Goal: Check status

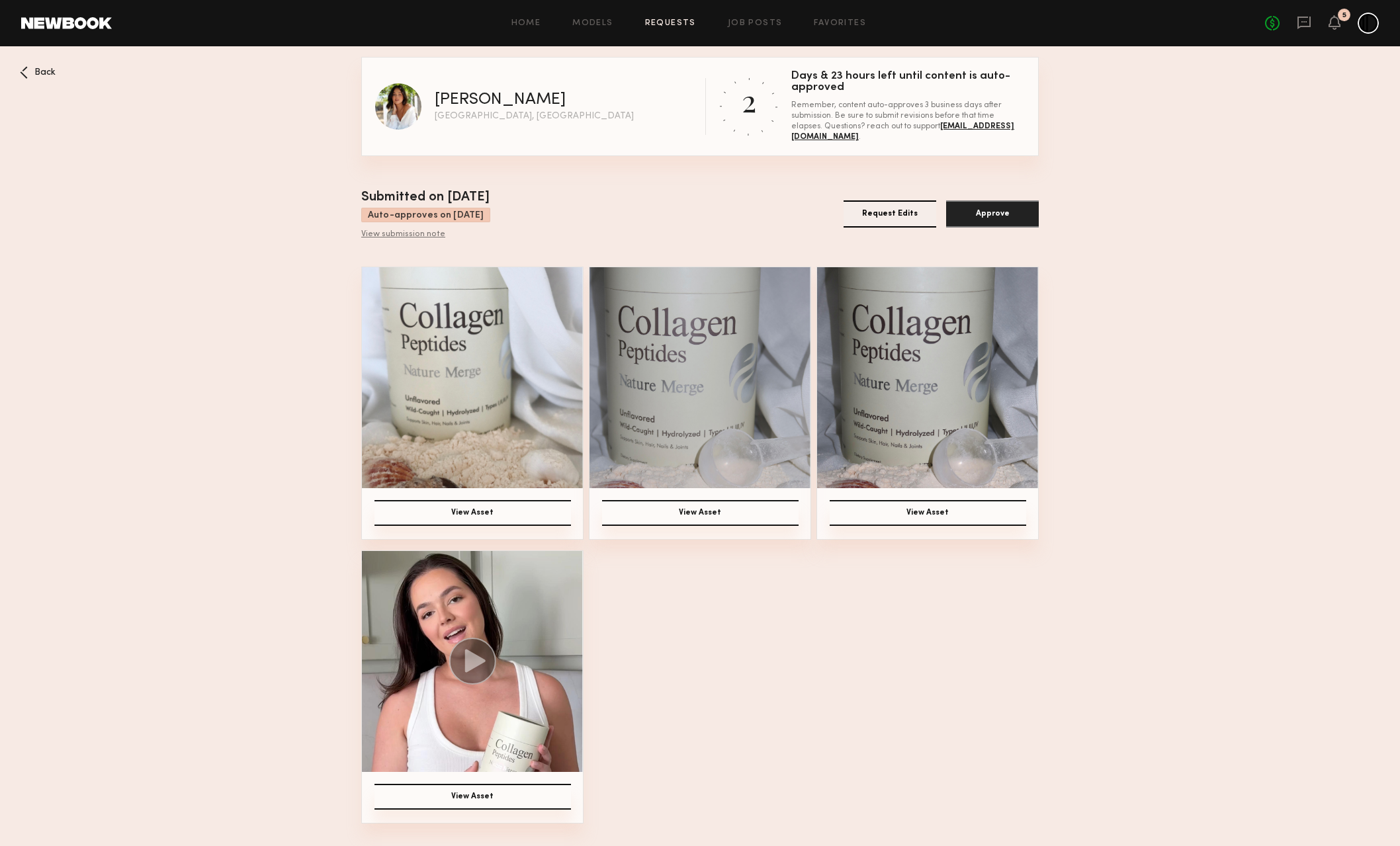
click at [40, 68] on span "Back" at bounding box center [45, 73] width 21 height 10
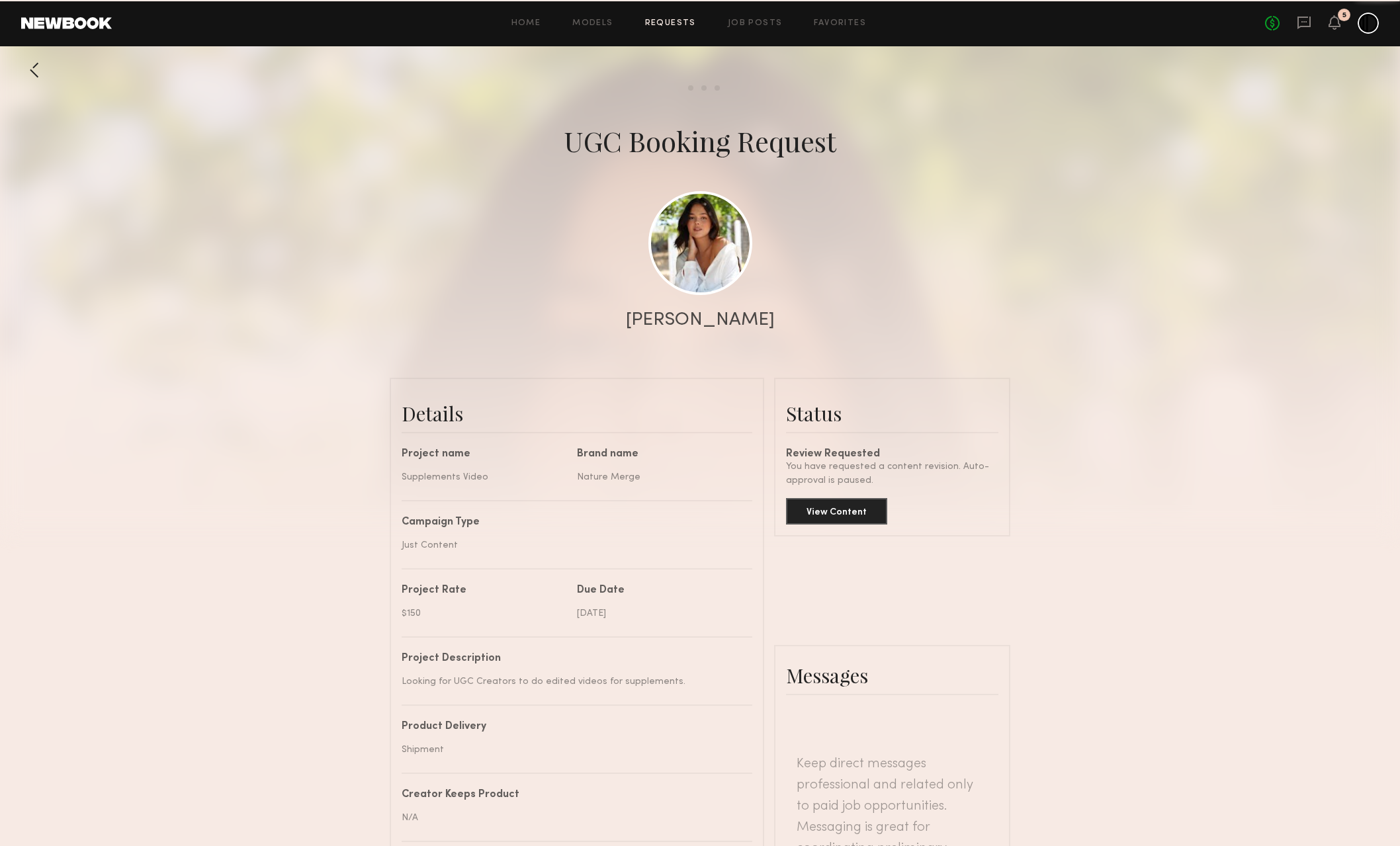
scroll to position [2407, 0]
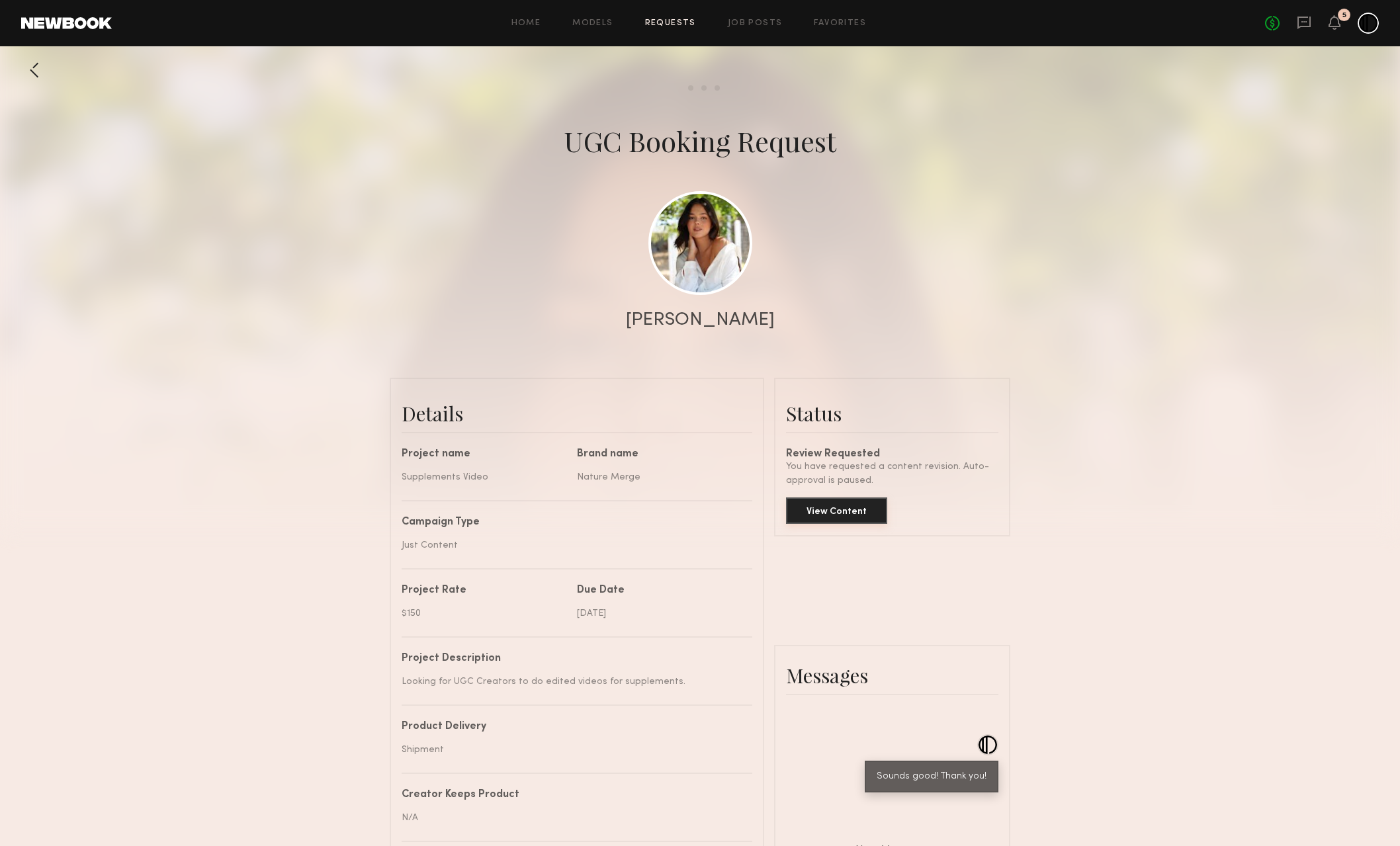
click at [835, 514] on button "View Content" at bounding box center [836, 510] width 101 height 26
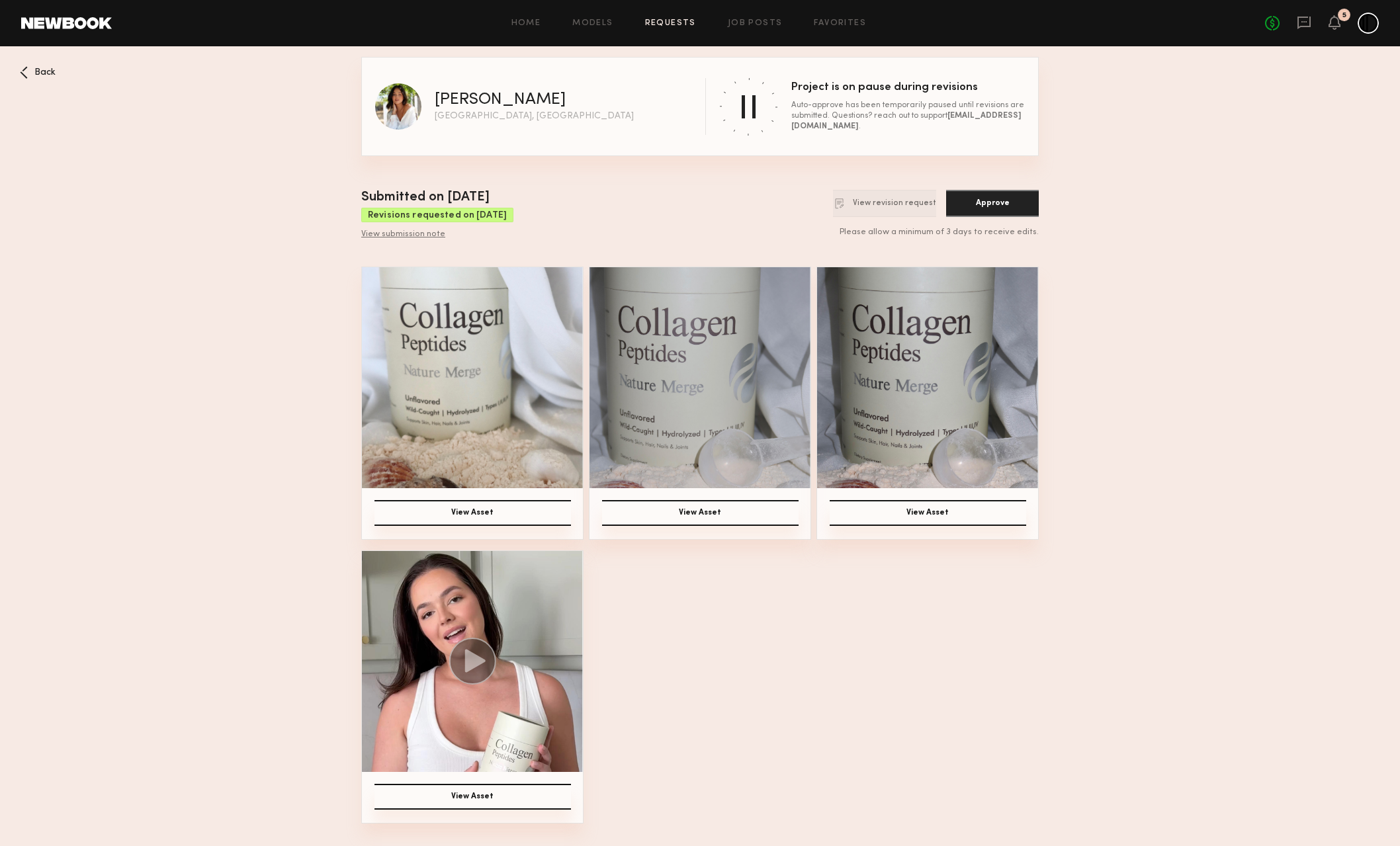
click at [43, 75] on span "Back" at bounding box center [45, 73] width 21 height 10
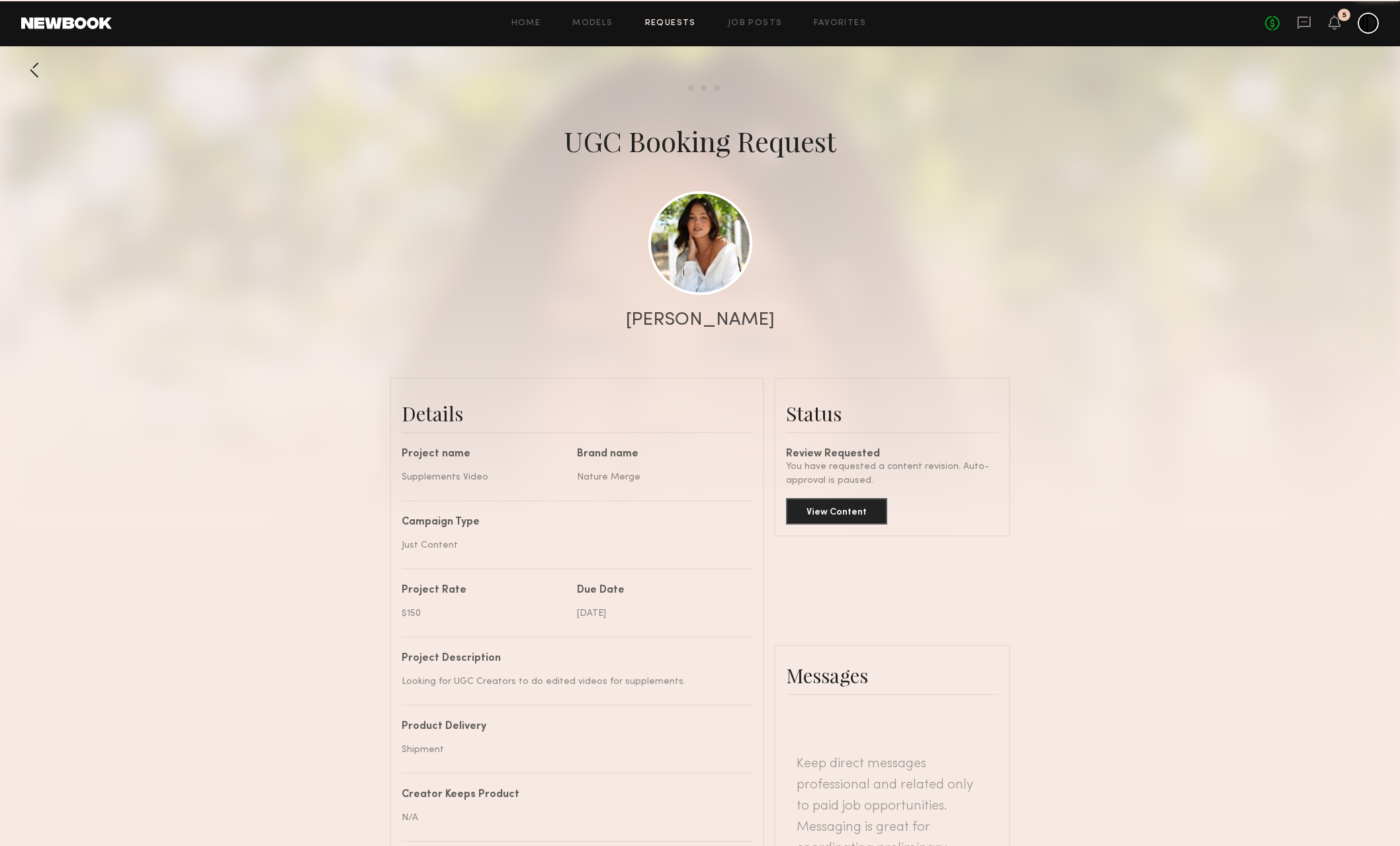
scroll to position [2407, 0]
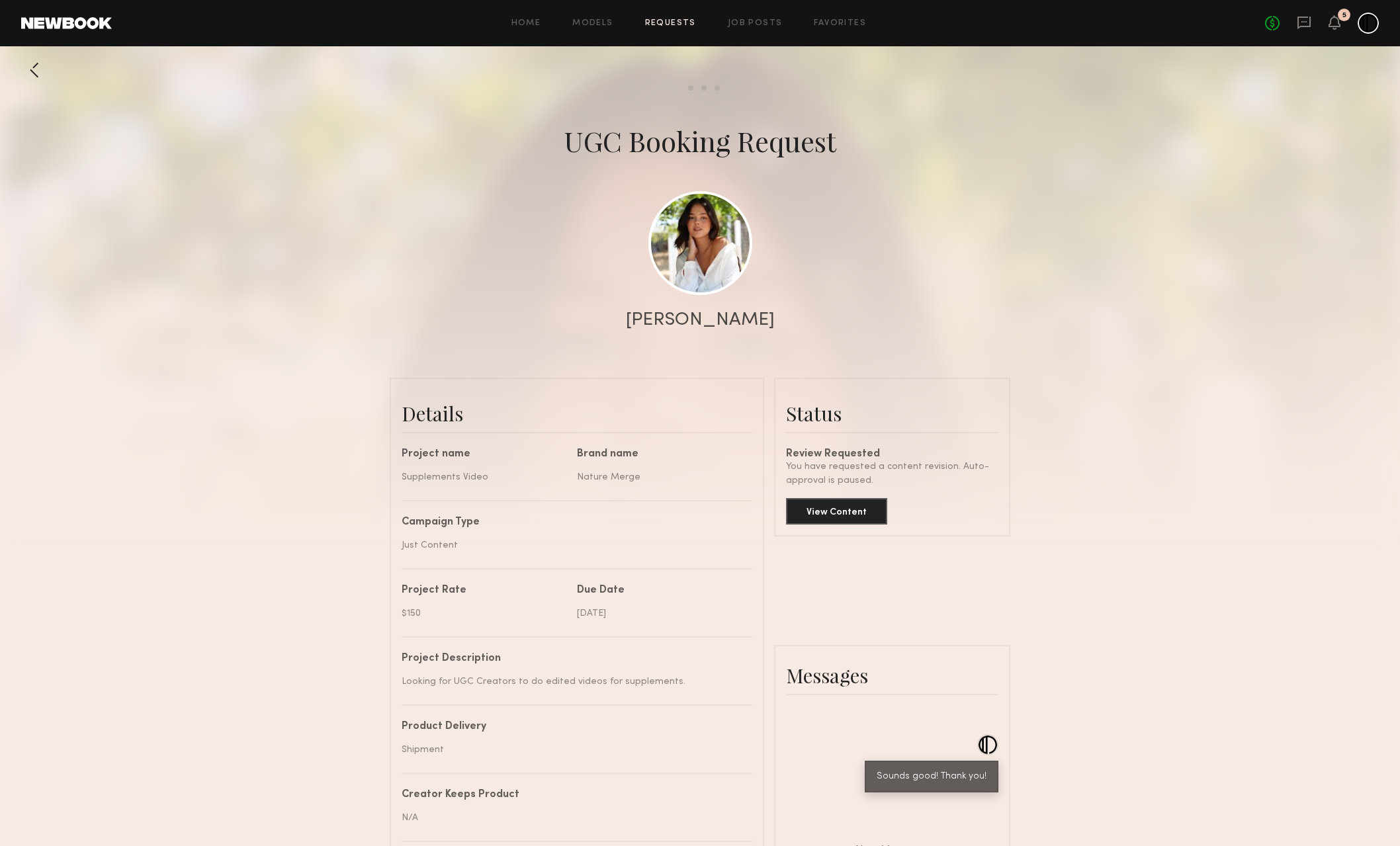
click at [43, 75] on div at bounding box center [34, 70] width 26 height 26
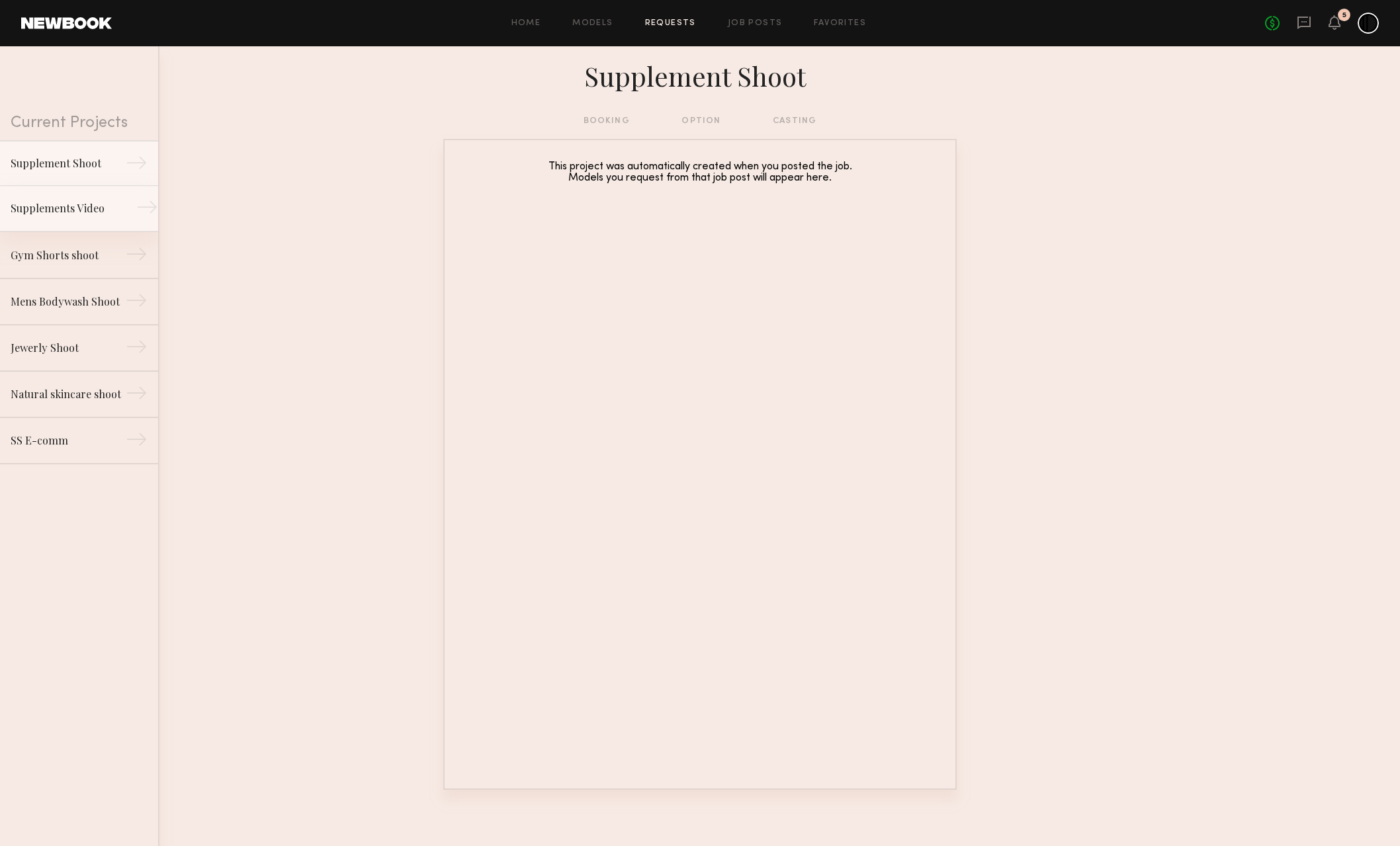
click at [47, 196] on link "Supplements Video →" at bounding box center [79, 210] width 158 height 47
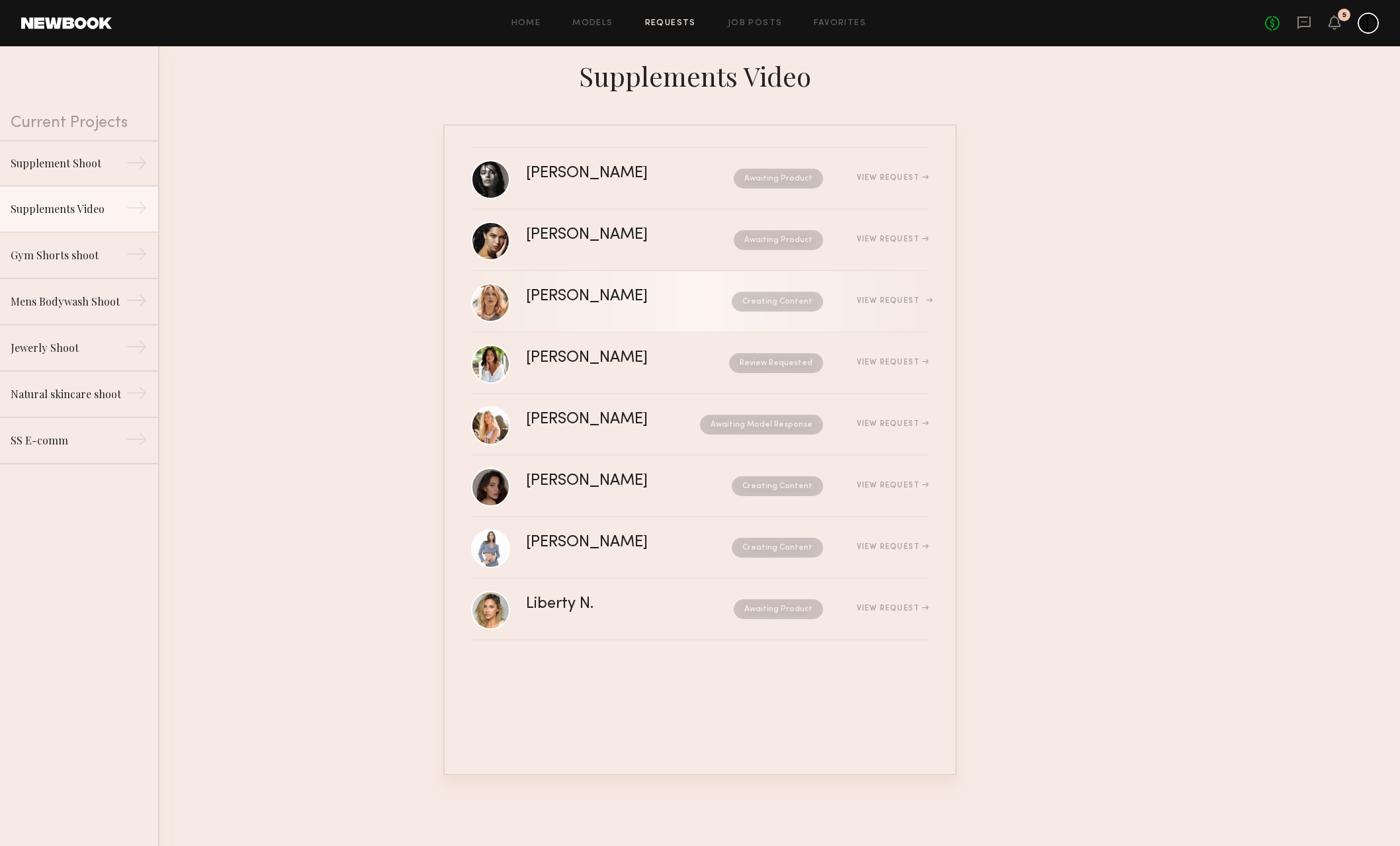
click at [648, 307] on div "[PERSON_NAME] Creating Content View Request" at bounding box center [727, 302] width 403 height 25
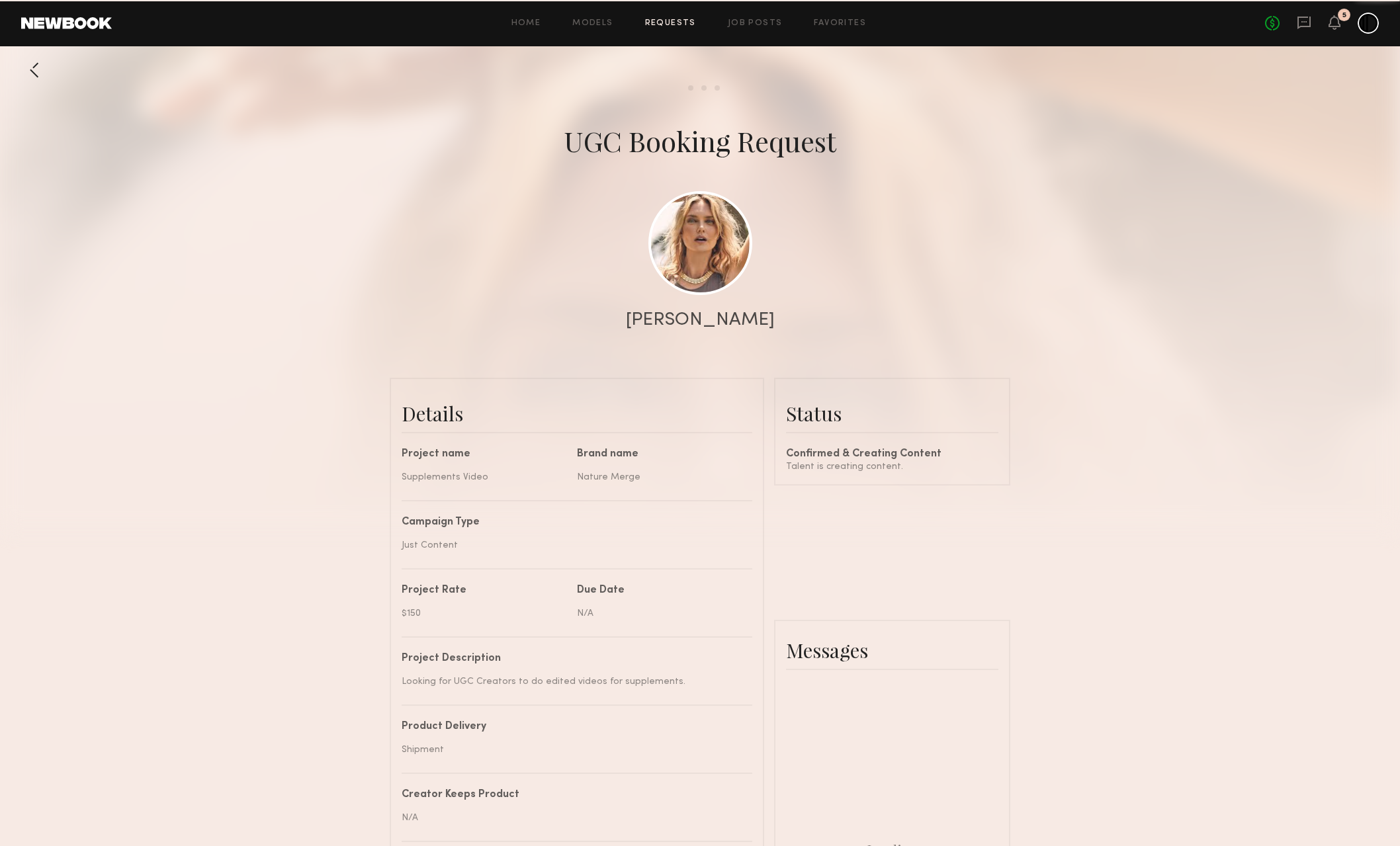
scroll to position [1711, 0]
